Goal: Register for event/course

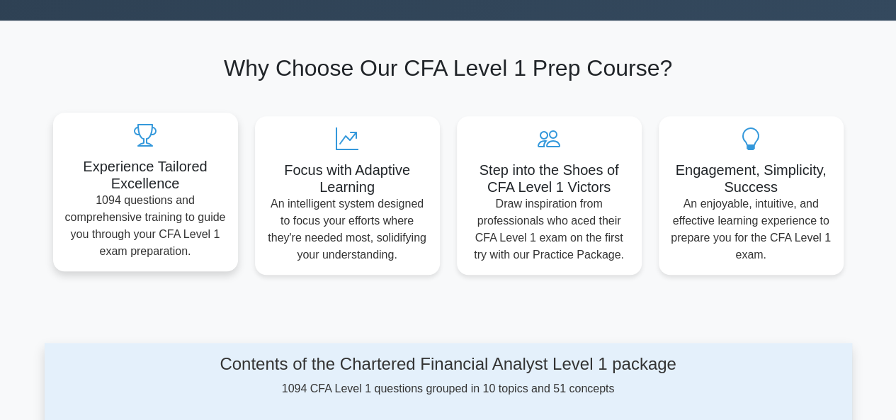
scroll to position [71, 0]
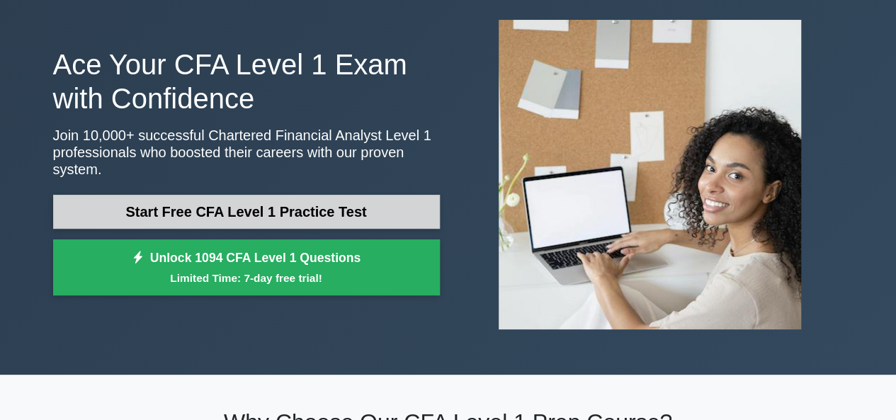
click at [204, 207] on link "Start Free CFA Level 1 Practice Test" at bounding box center [246, 212] width 387 height 34
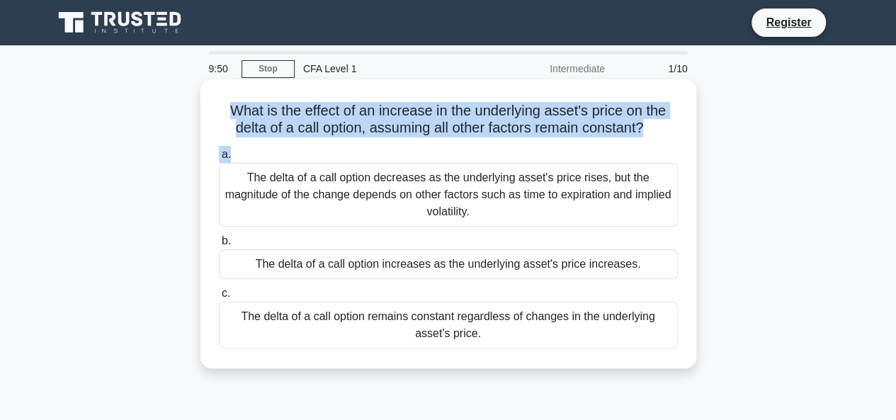
drag, startPoint x: 225, startPoint y: 106, endPoint x: 667, endPoint y: 142, distance: 443.5
click at [667, 142] on div "What is the effect of an increase in the underlying asset's price on the delta …" at bounding box center [448, 224] width 484 height 278
drag, startPoint x: 438, startPoint y: 125, endPoint x: 336, endPoint y: 142, distance: 103.5
click at [336, 142] on div "What is the effect of an increase in the underlying asset's price on the delta …" at bounding box center [448, 224] width 484 height 278
click at [316, 99] on div "What is the effect of an increase in the underlying asset's price on the delta …" at bounding box center [448, 224] width 484 height 278
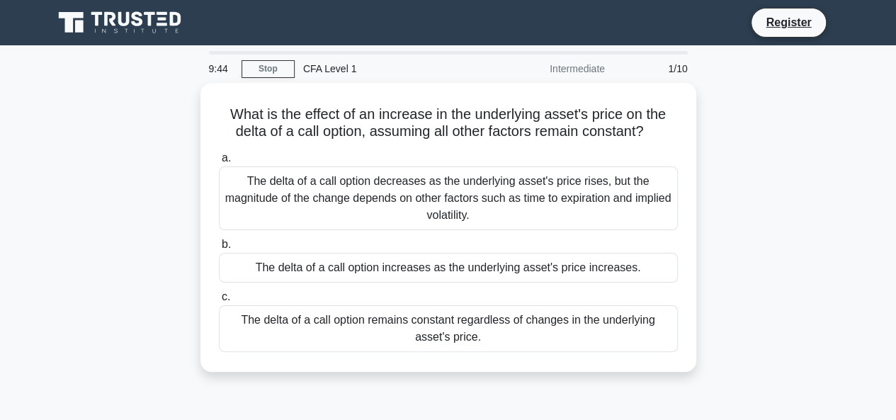
click at [331, 73] on div "CFA Level 1" at bounding box center [392, 69] width 195 height 28
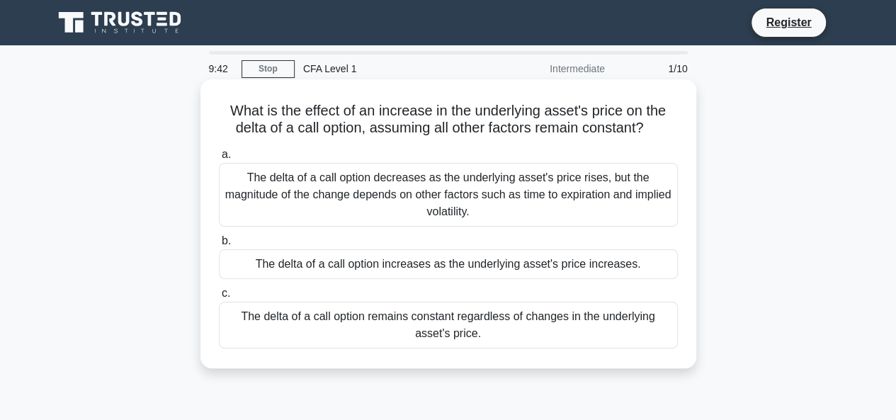
click at [278, 193] on div "The delta of a call option decreases as the underlying asset's price rises, but…" at bounding box center [448, 195] width 459 height 64
click at [219, 159] on input "a. The delta of a call option decreases as the underlying asset's price rises, …" at bounding box center [219, 154] width 0 height 9
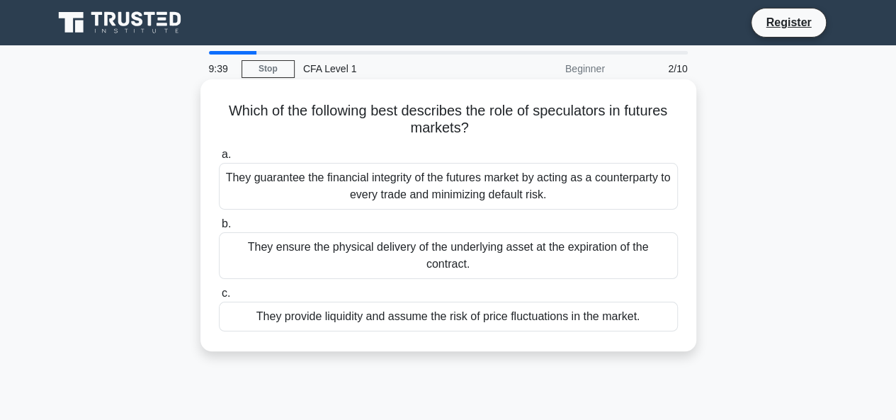
click at [240, 183] on div "They guarantee the financial integrity of the futures market by acting as a cou…" at bounding box center [448, 186] width 459 height 47
click at [219, 159] on input "a. They guarantee the financial integrity of the futures market by acting as a …" at bounding box center [219, 154] width 0 height 9
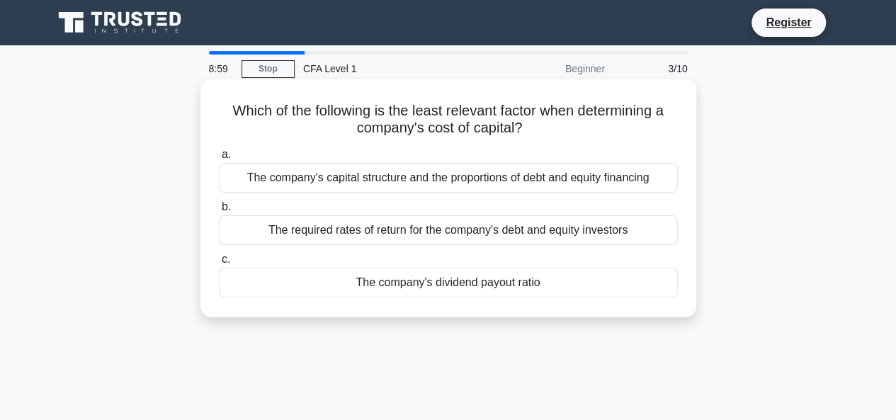
click at [462, 183] on div "The company's capital structure and the proportions of debt and equity financing" at bounding box center [448, 178] width 459 height 30
click at [219, 159] on input "a. The company's capital structure and the proportions of debt and equity finan…" at bounding box center [219, 154] width 0 height 9
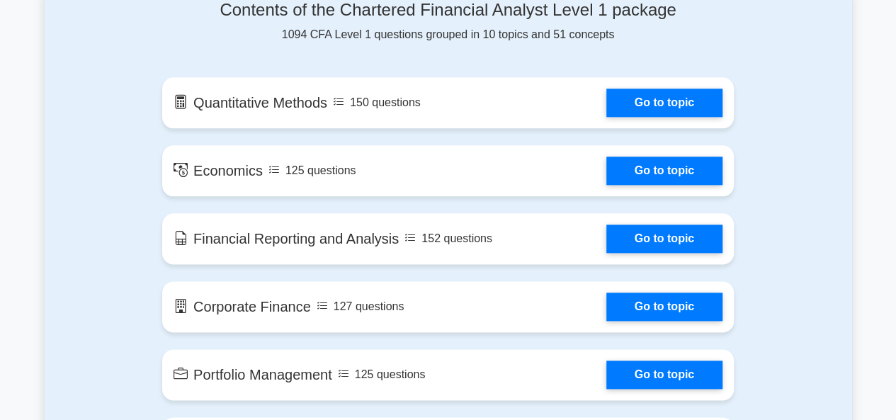
scroll to position [850, 0]
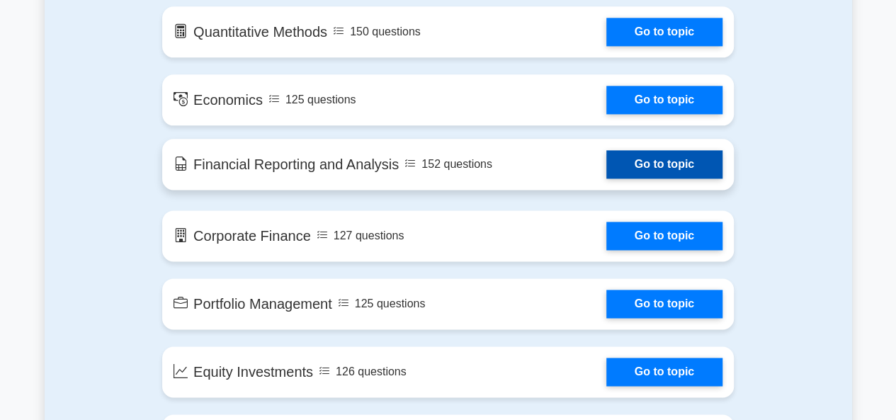
click at [606, 171] on link "Go to topic" at bounding box center [664, 164] width 116 height 28
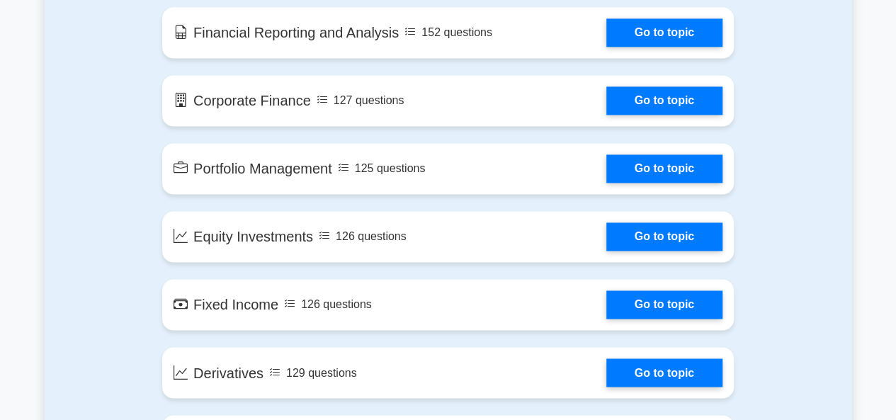
scroll to position [992, 0]
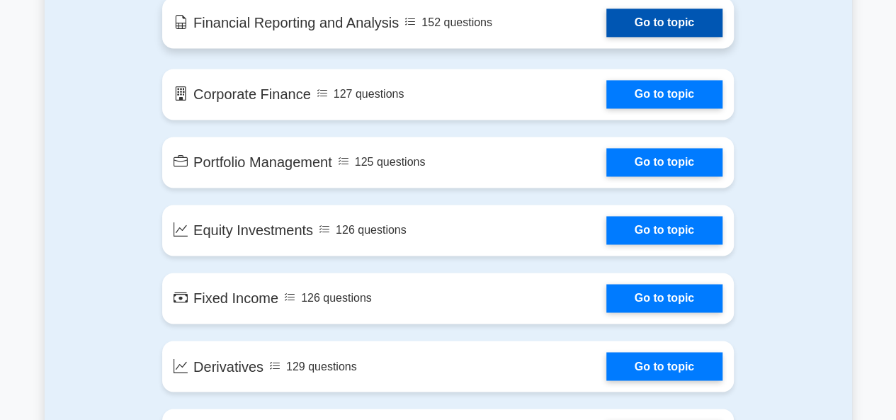
click at [606, 15] on link "Go to topic" at bounding box center [664, 22] width 116 height 28
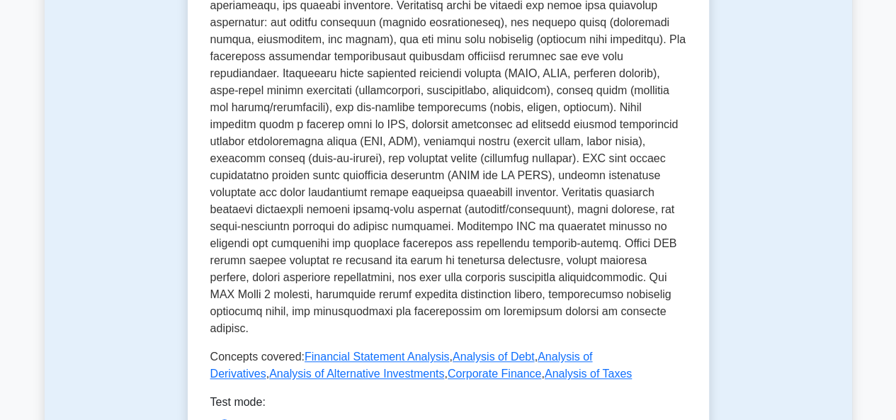
scroll to position [779, 0]
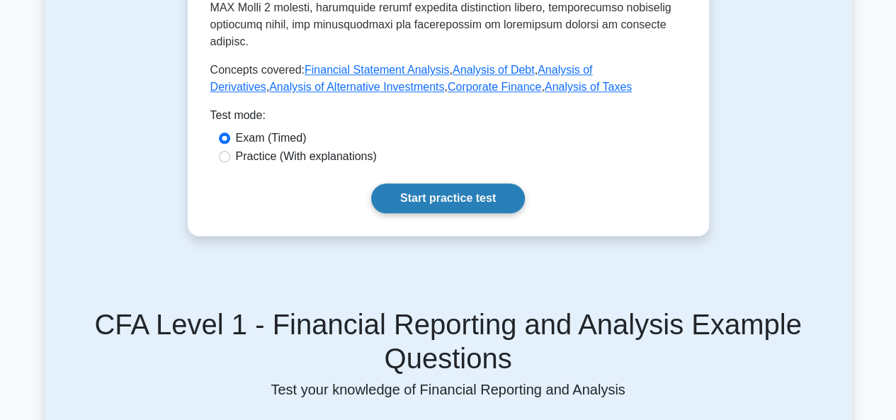
click at [460, 183] on link "Start practice test" at bounding box center [448, 198] width 154 height 30
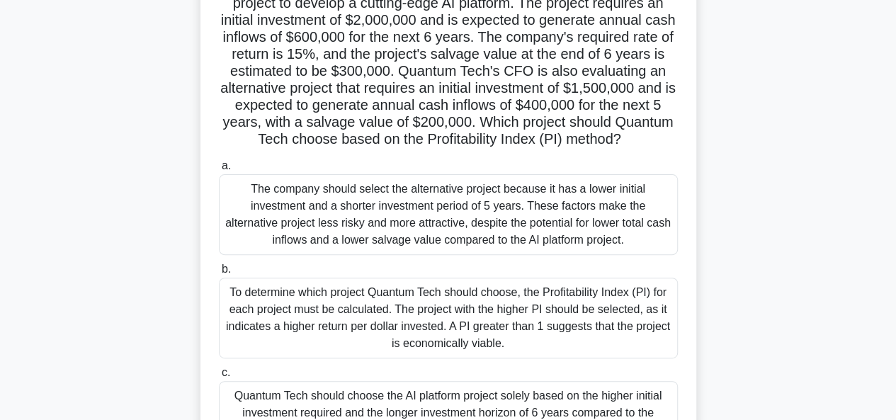
scroll to position [345, 0]
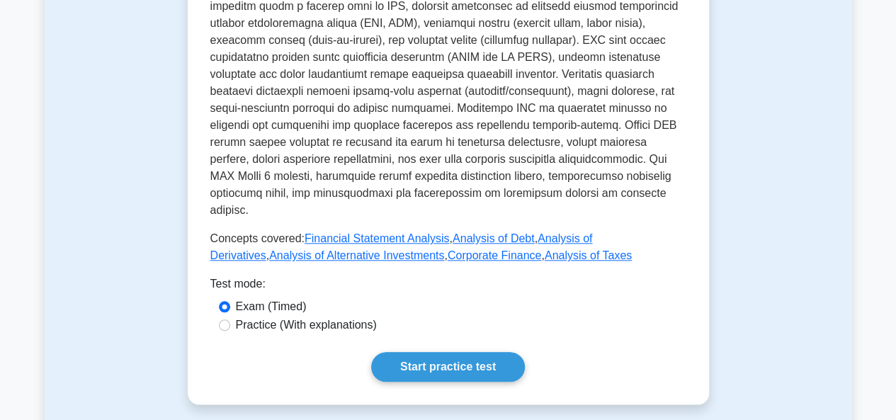
scroll to position [708, 0]
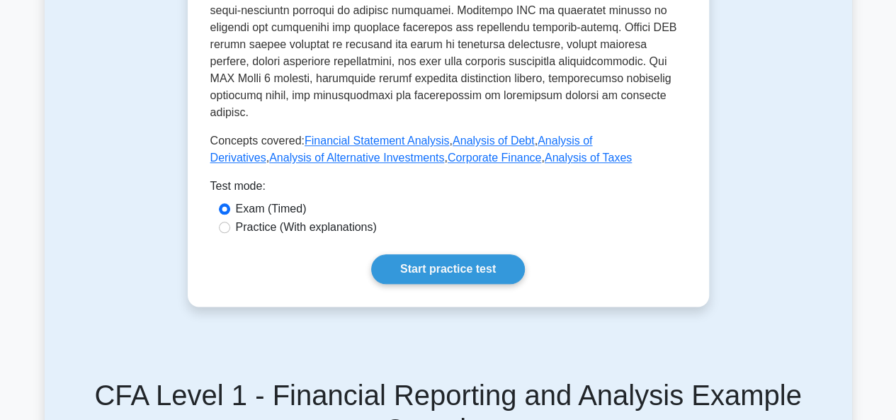
click at [353, 219] on label "Practice (With explanations)" at bounding box center [306, 227] width 141 height 17
click at [230, 222] on input "Practice (With explanations)" at bounding box center [224, 227] width 11 height 11
radio input "true"
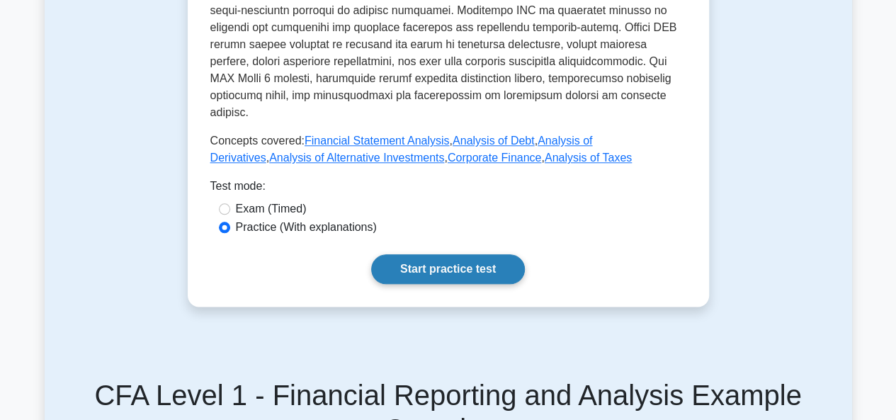
click at [401, 254] on link "Start practice test" at bounding box center [448, 269] width 154 height 30
click at [241, 200] on label "Exam (Timed)" at bounding box center [271, 208] width 71 height 17
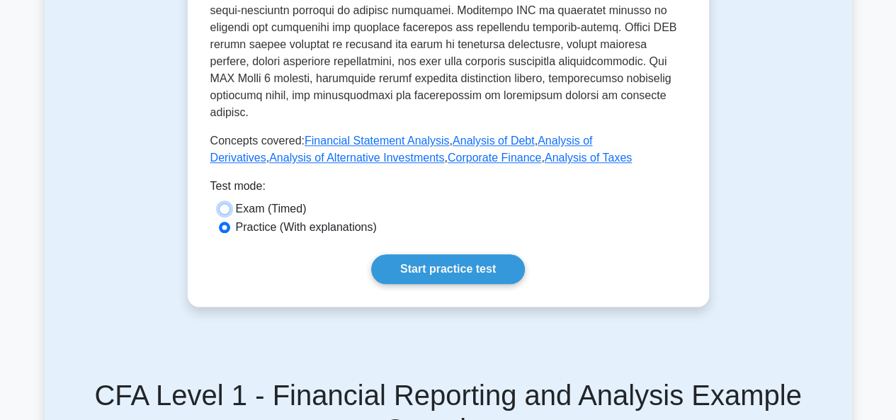
click at [230, 203] on input "Exam (Timed)" at bounding box center [224, 208] width 11 height 11
radio input "true"
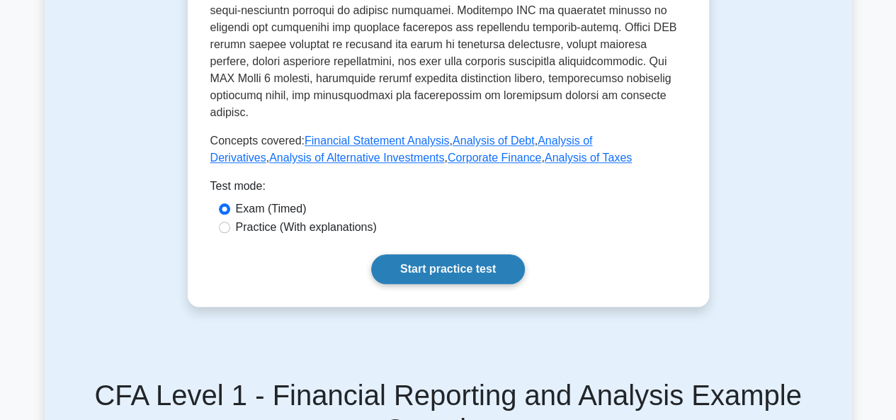
click at [473, 254] on link "Start practice test" at bounding box center [448, 269] width 154 height 30
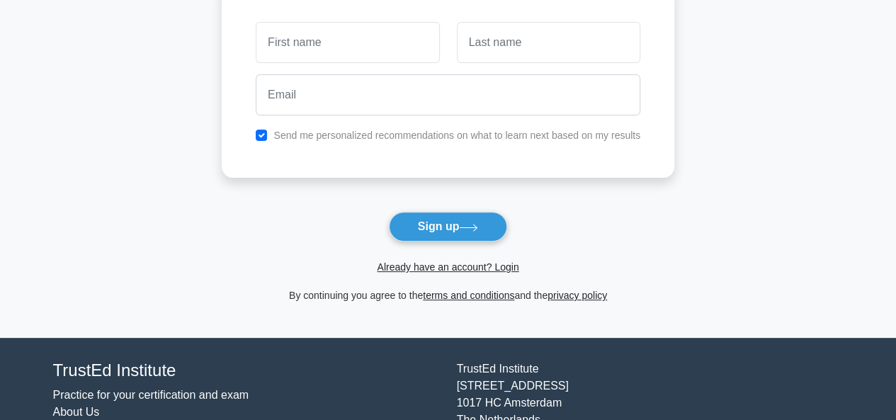
scroll to position [142, 0]
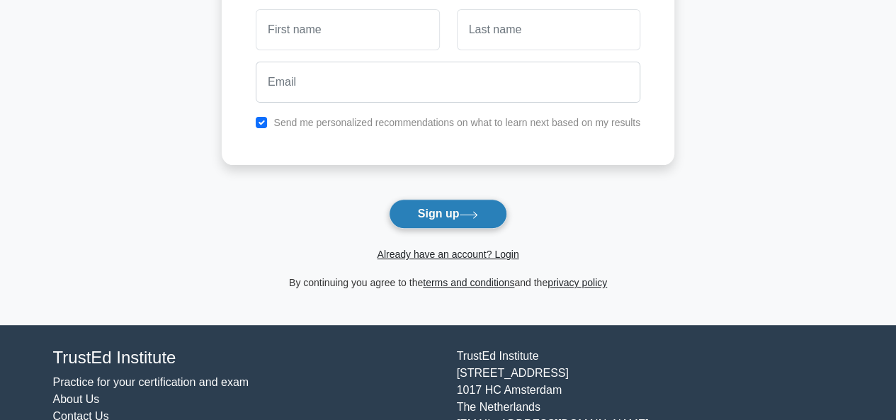
click at [411, 208] on button "Sign up" at bounding box center [448, 214] width 119 height 30
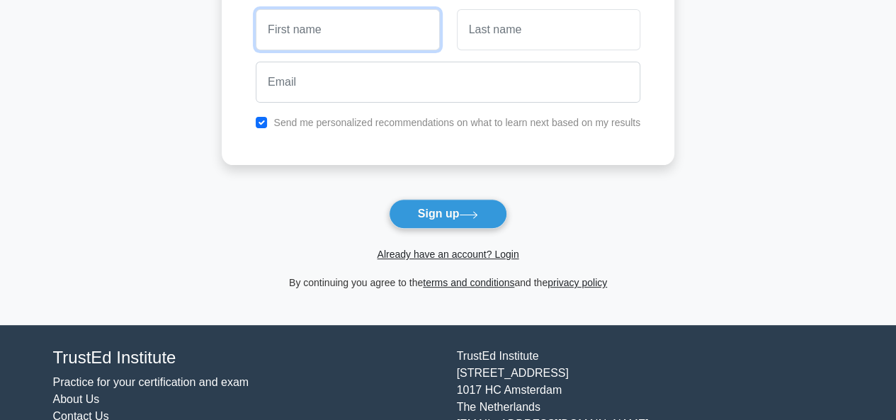
scroll to position [0, 0]
